Goal: Find specific page/section: Find specific page/section

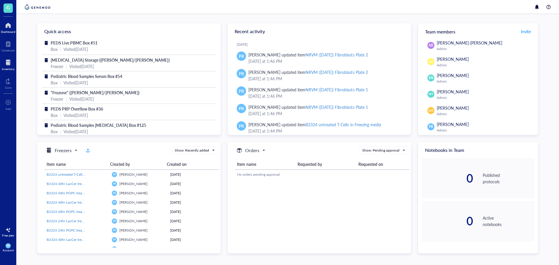
click at [14, 68] on div "Inventory" at bounding box center [8, 68] width 13 height 3
click at [11, 66] on div at bounding box center [8, 62] width 13 height 9
